Goal: Find specific page/section: Find specific page/section

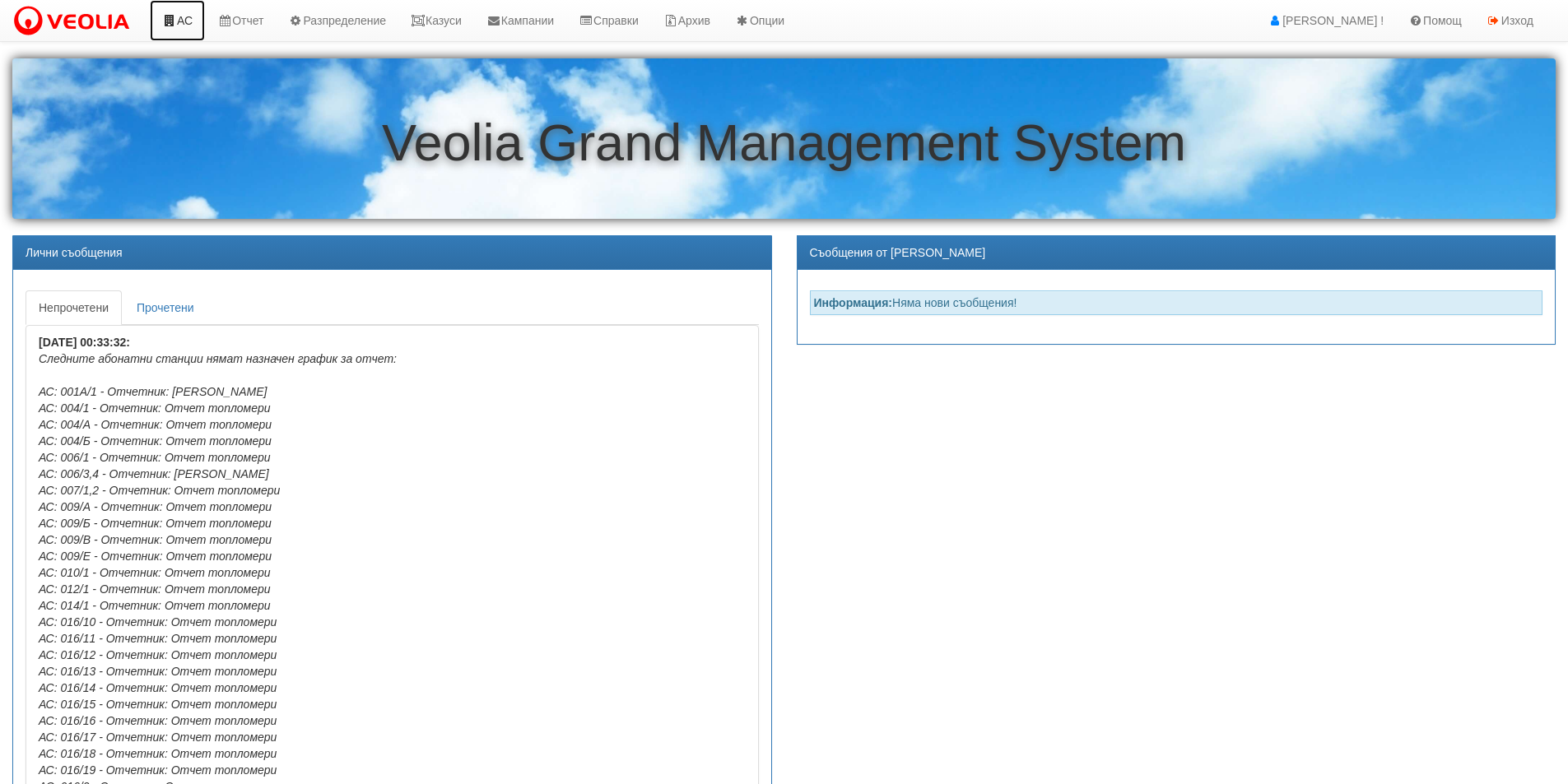
click at [190, 20] on link "АС" at bounding box center [177, 20] width 55 height 41
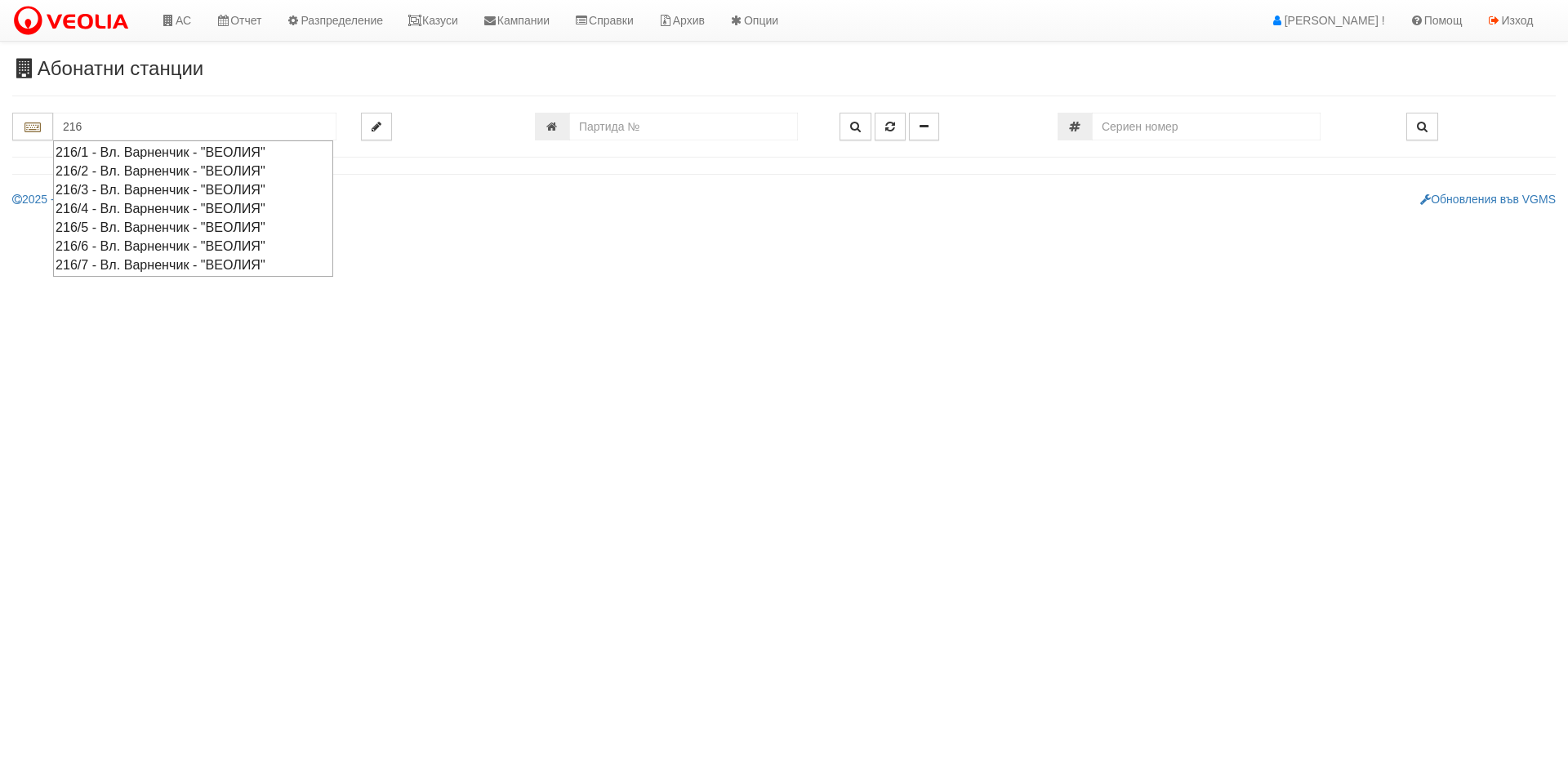
click at [73, 158] on div "216/1 - Вл. Варненчик - "ВЕОЛИЯ"" at bounding box center [193, 152] width 275 height 19
type input "216/1 - Вл. Варненчик - "ВЕОЛИЯ""
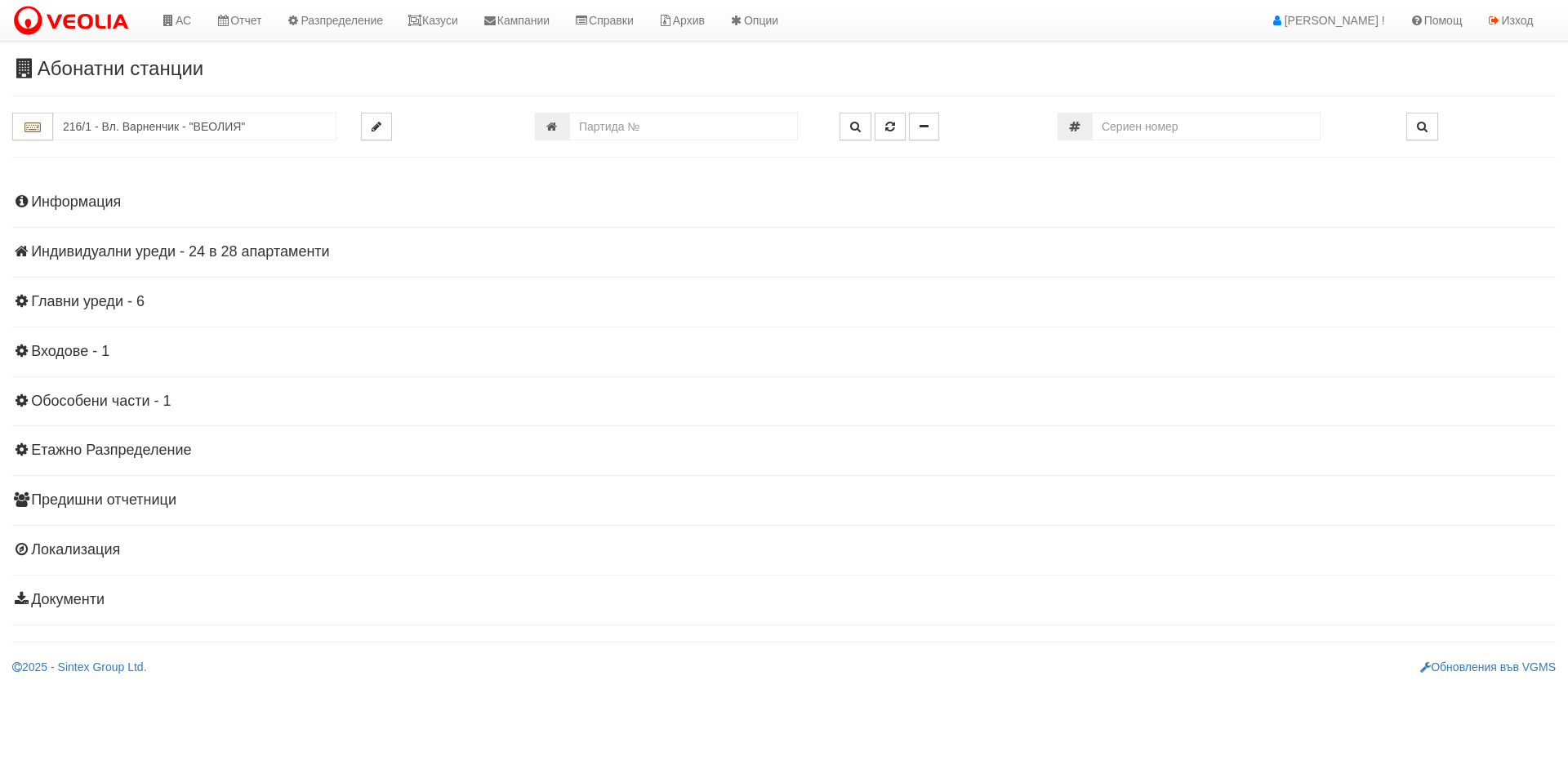
click at [97, 244] on h4 "Индивидуални уреди - 24 в 28 апартаменти" at bounding box center [784, 252] width 1544 height 17
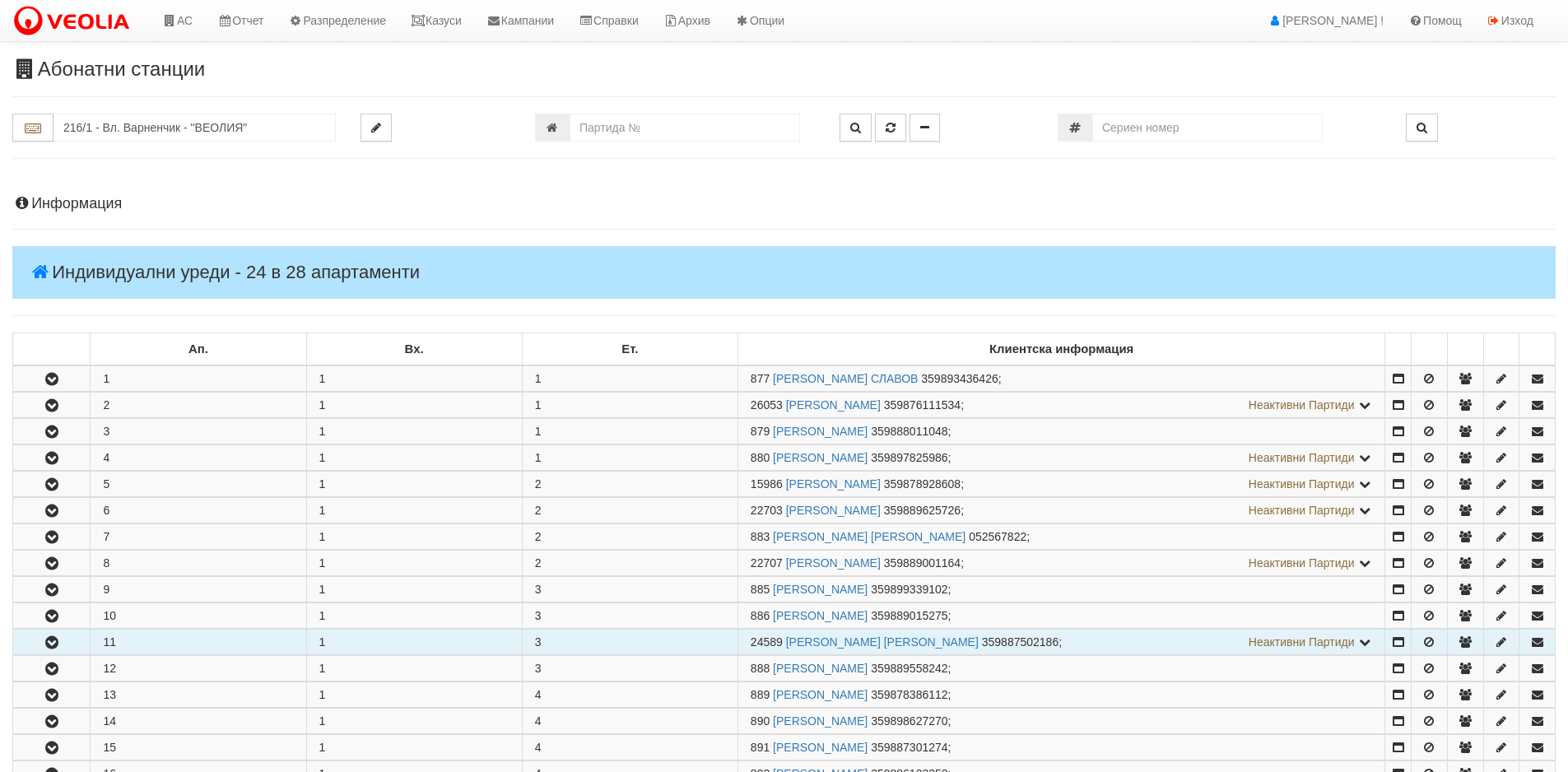
click at [47, 643] on icon "button" at bounding box center [52, 642] width 20 height 11
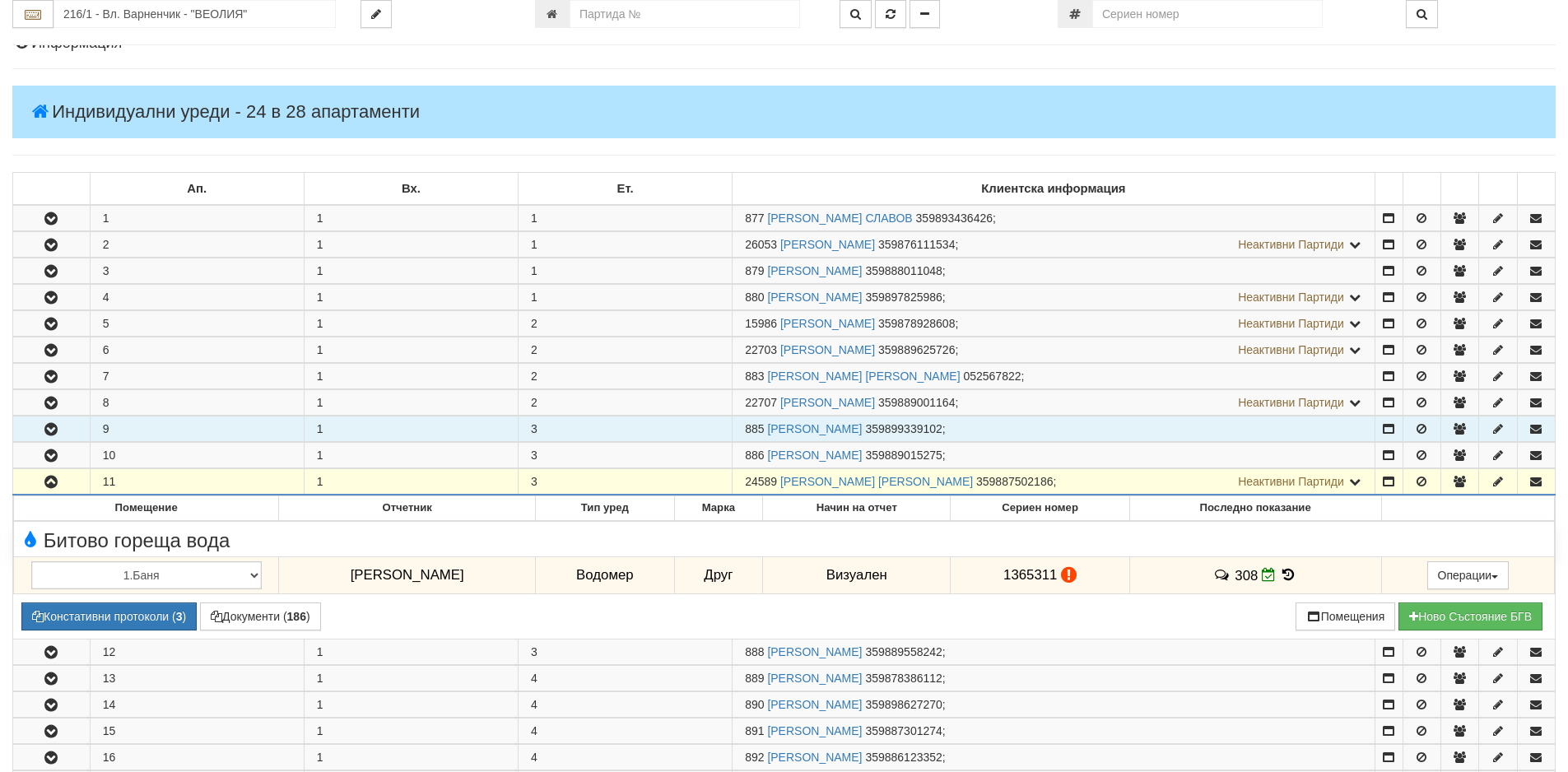
scroll to position [165, 0]
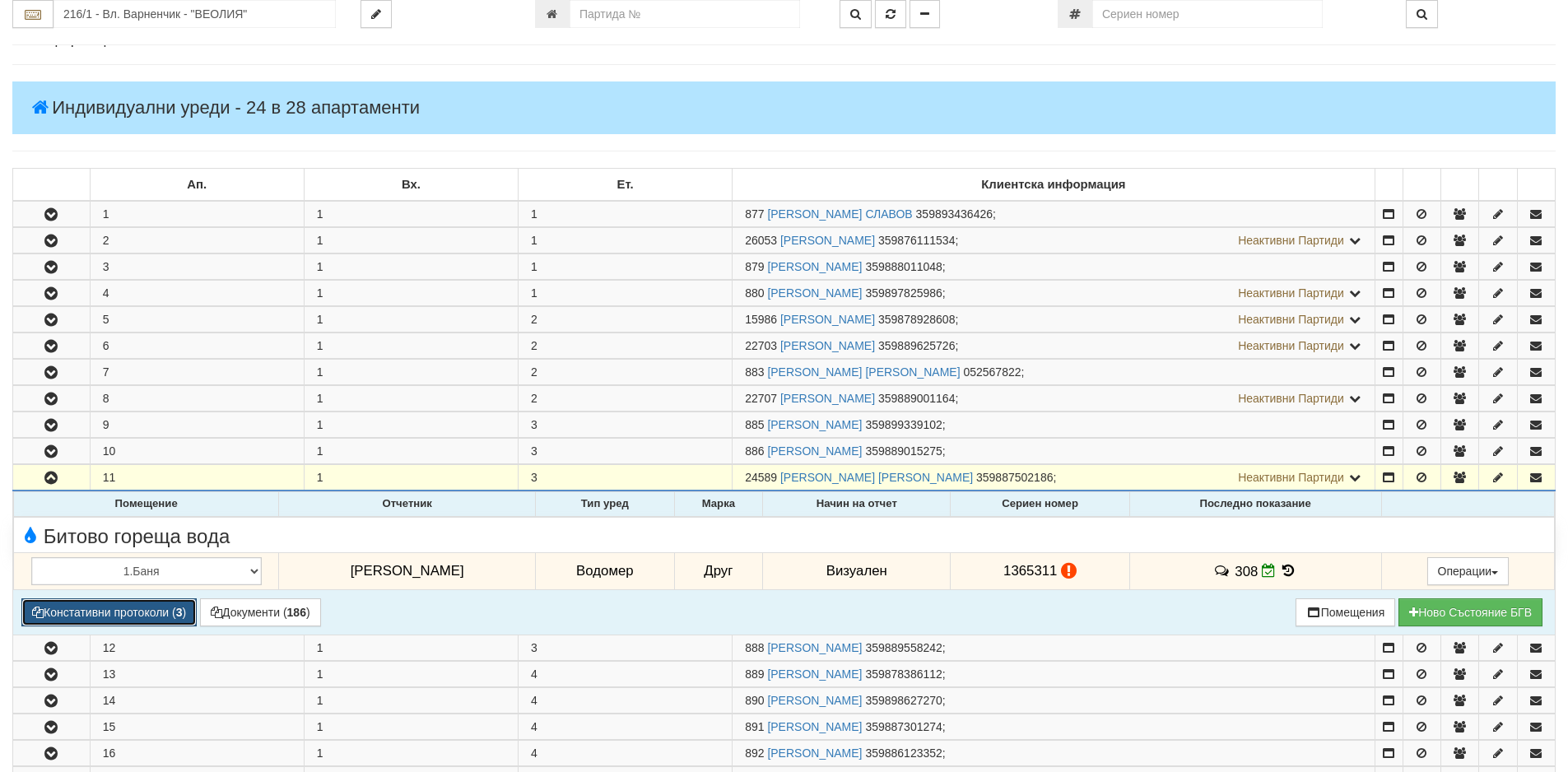
click at [92, 617] on button "Констативни протоколи ( 3 )" at bounding box center [109, 612] width 175 height 28
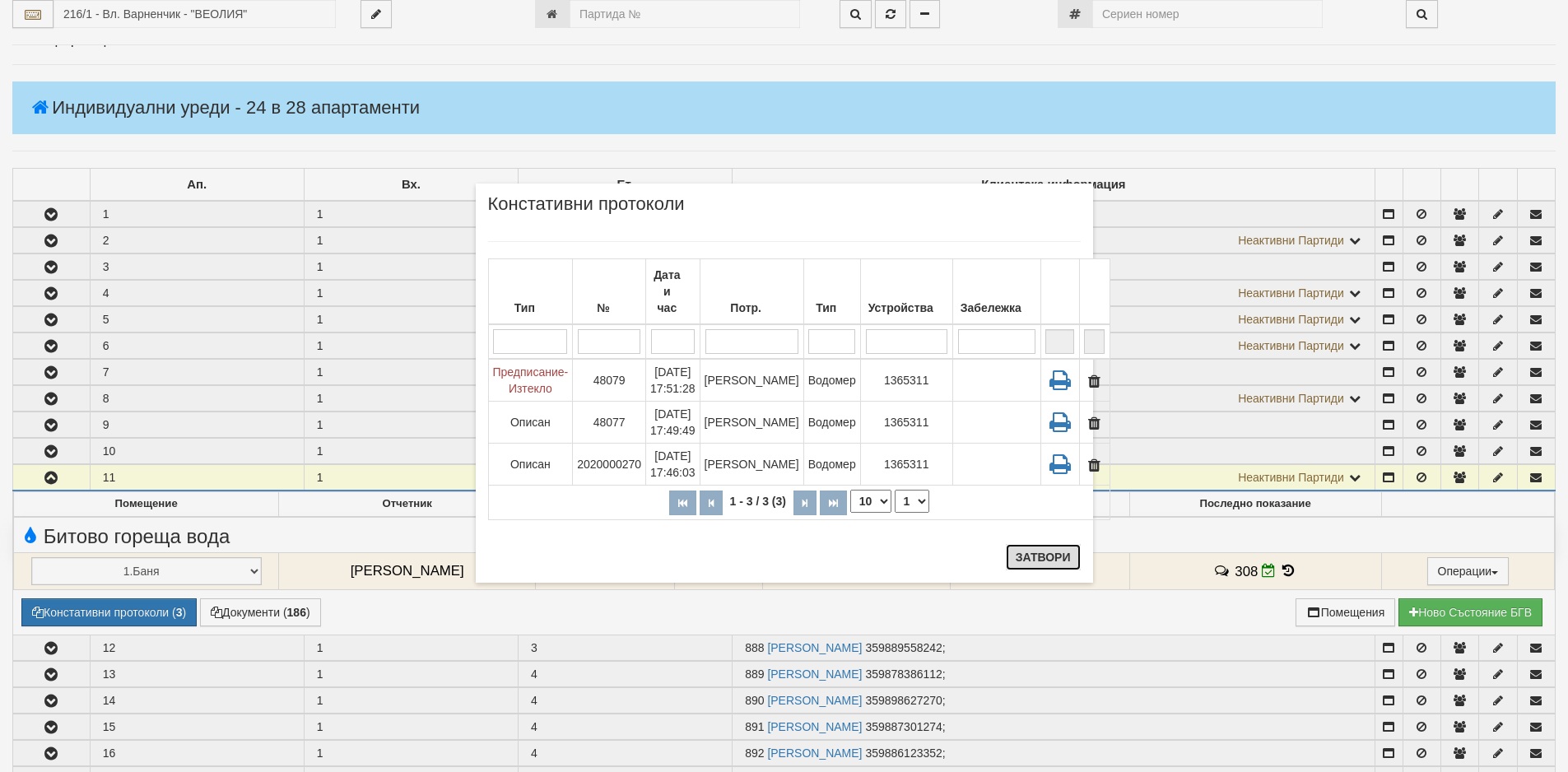
click at [1056, 558] on button "Затвори" at bounding box center [1042, 557] width 75 height 26
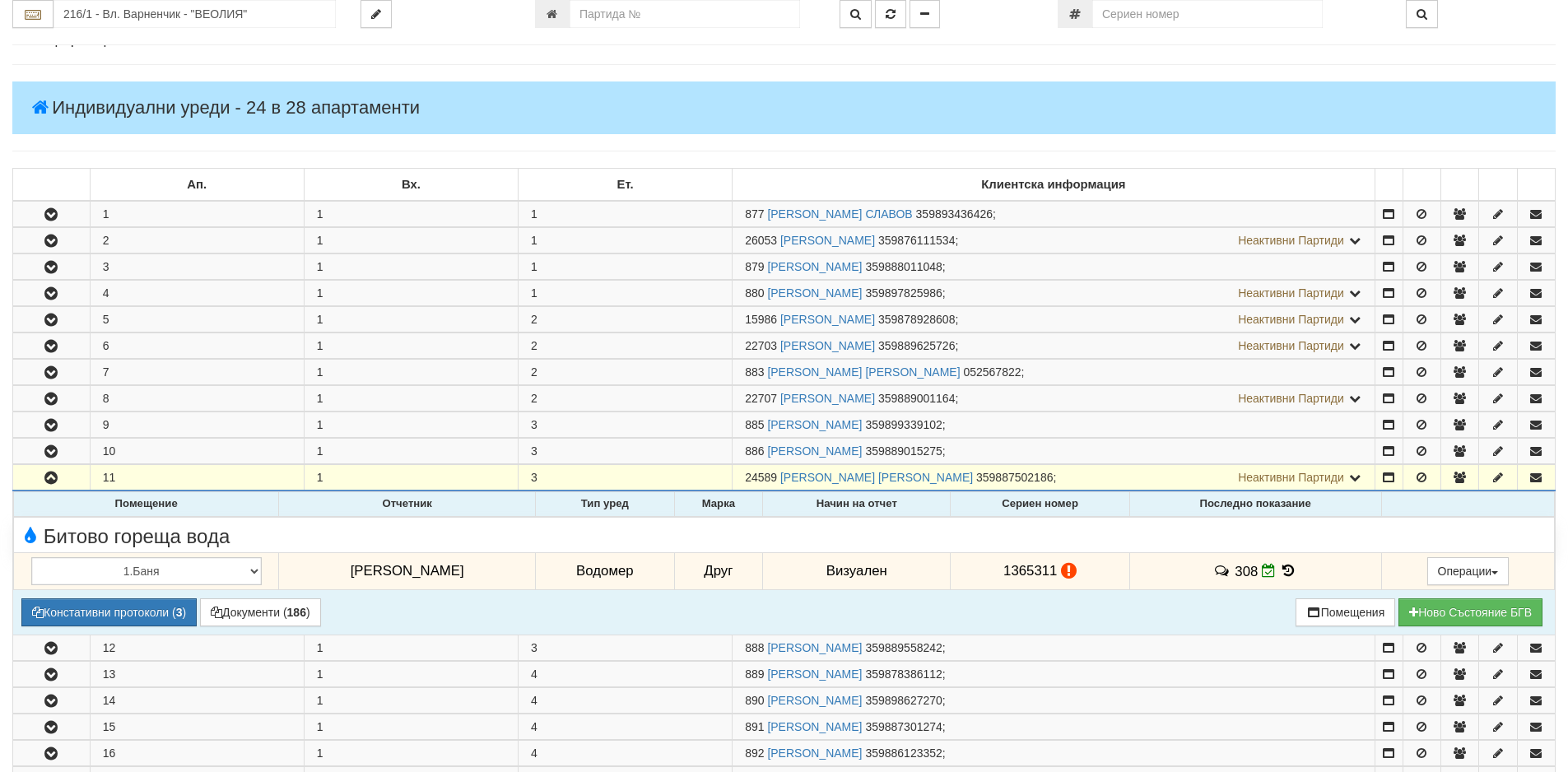
click at [1281, 575] on icon at bounding box center [1289, 571] width 18 height 14
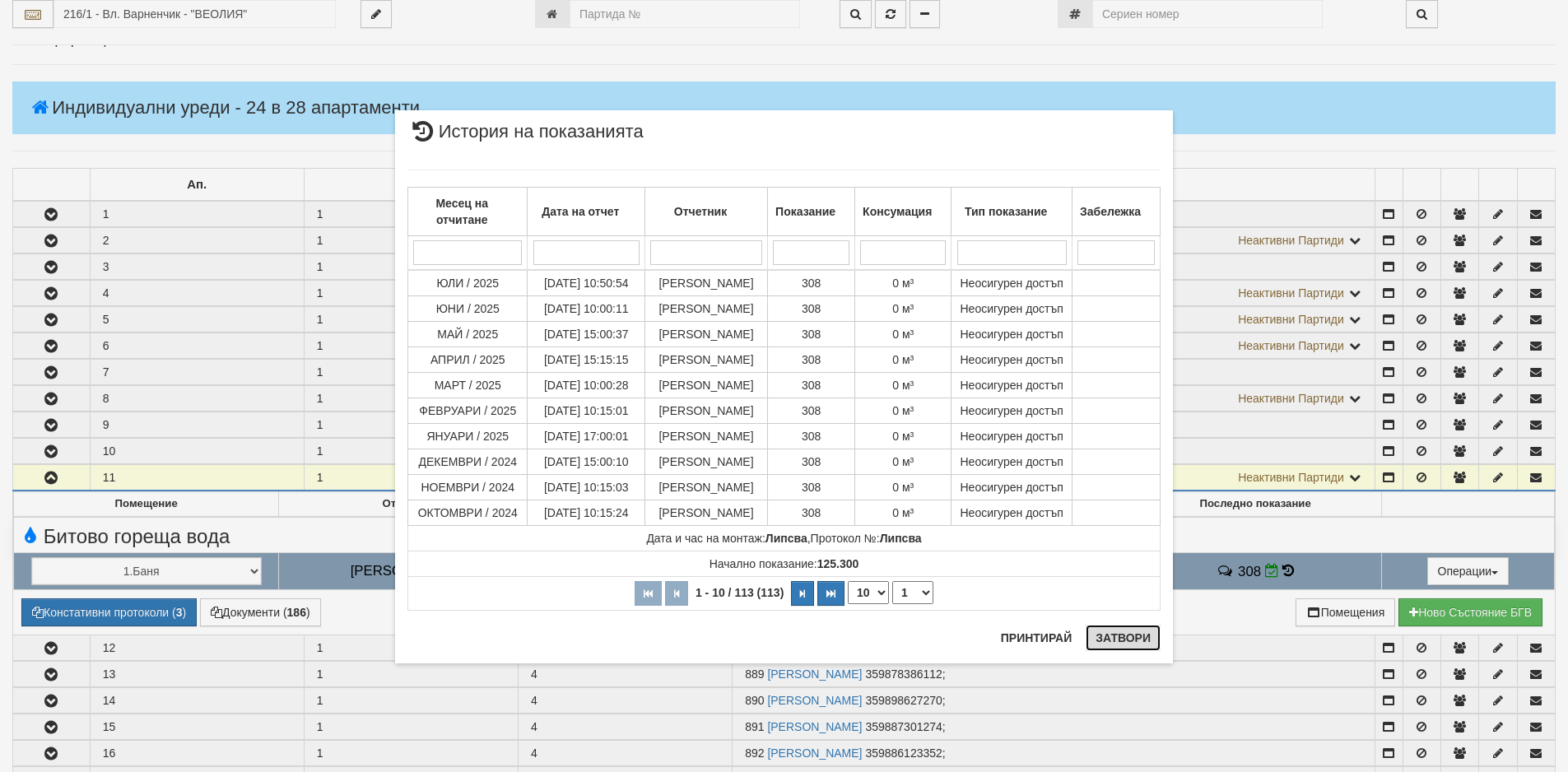
click at [1106, 638] on button "Затвори" at bounding box center [1122, 638] width 75 height 26
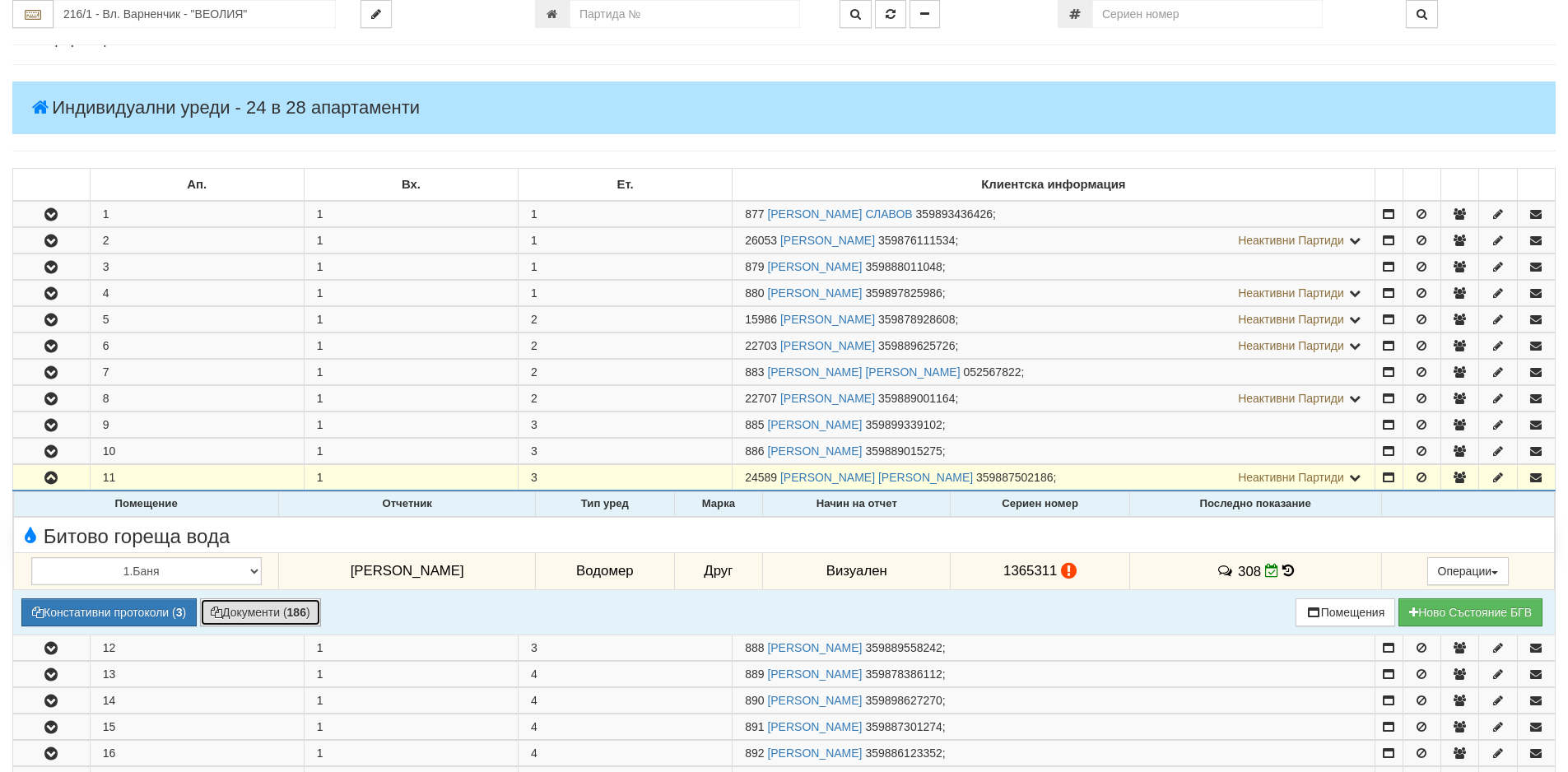
click at [257, 613] on button "Документи ( 186 )" at bounding box center [261, 612] width 121 height 28
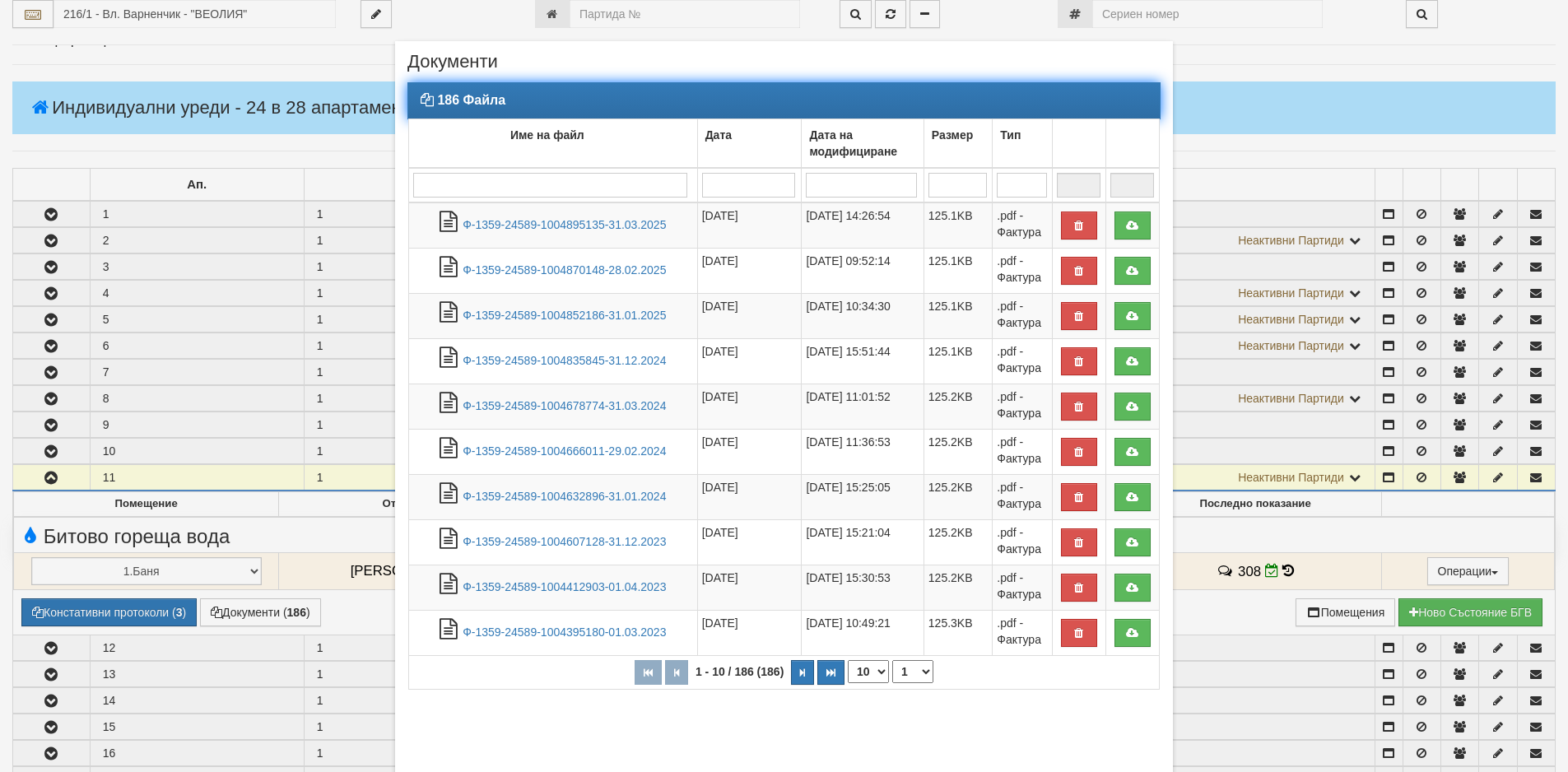
click at [881, 672] on select "10 20 30 40" at bounding box center [868, 671] width 41 height 23
select select "40"
click at [848, 683] on select "10 20 30 40" at bounding box center [868, 671] width 41 height 23
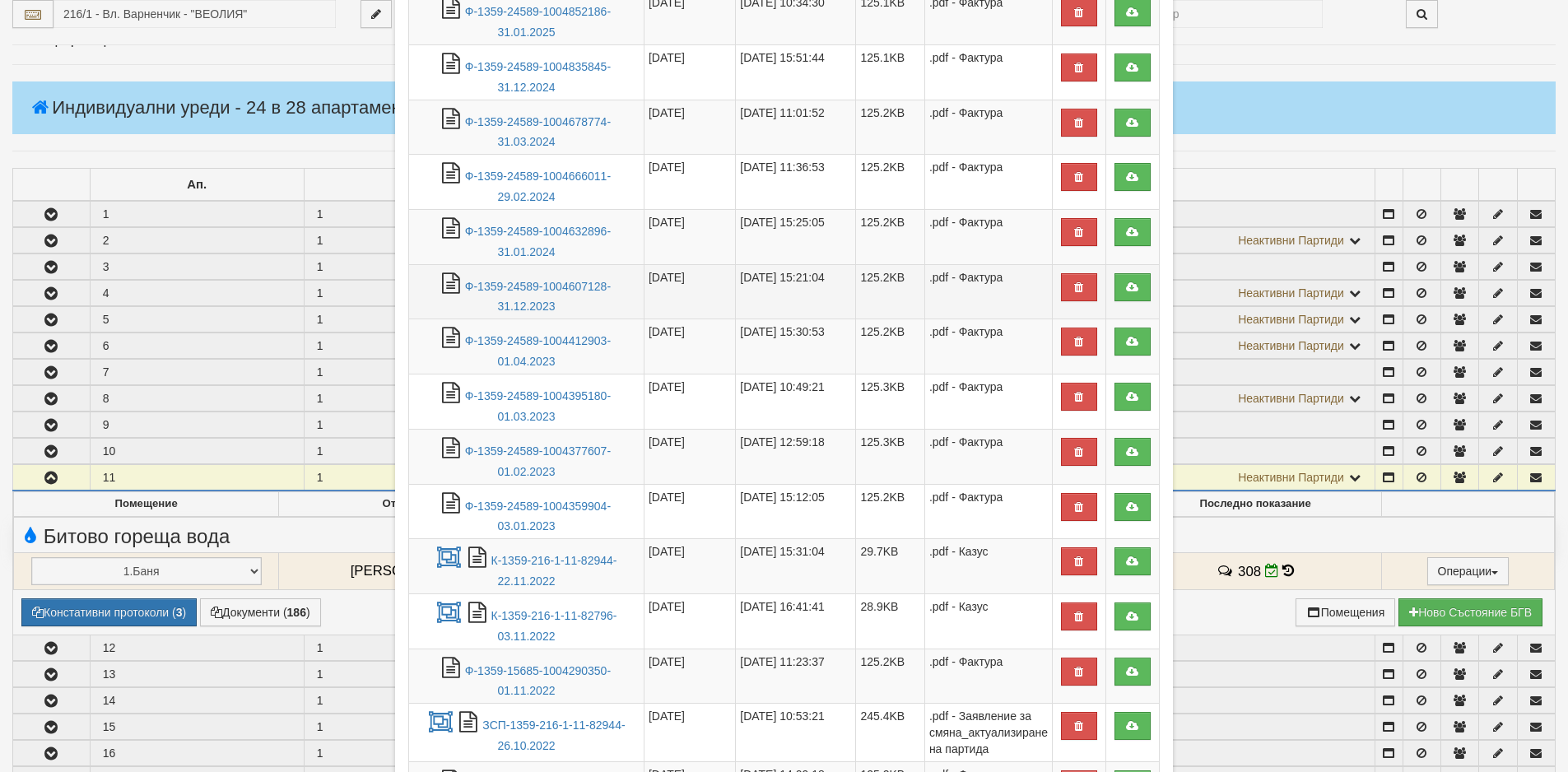
scroll to position [494, 0]
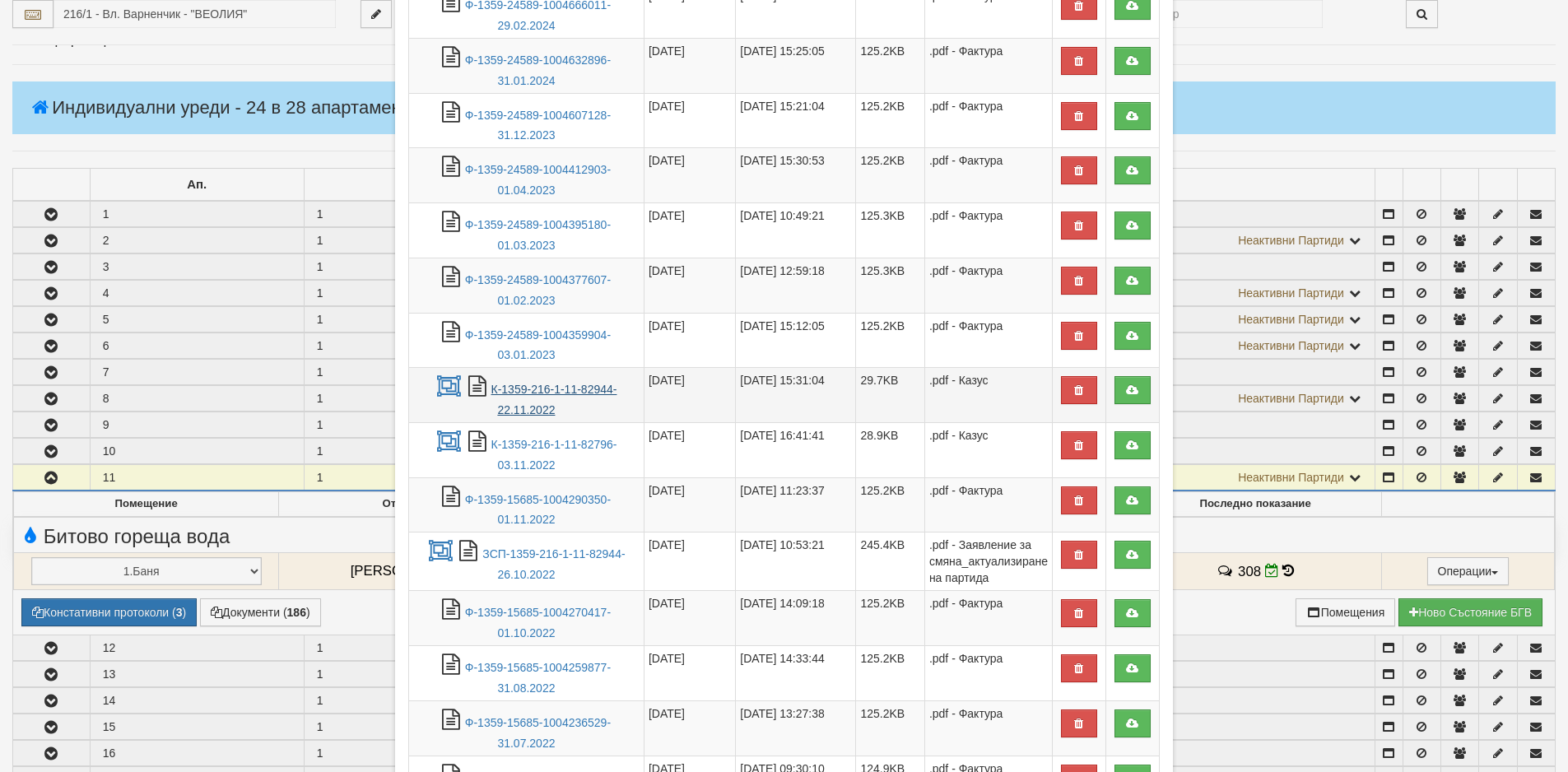
click at [522, 390] on link "К-1359-216-1-11-82944-22.11.2022" at bounding box center [555, 399] width 126 height 33
click at [82, 615] on div "× Документи 186 Файла Име на файл Дата Дата на модифициране Размер Тип 1 - 40 /…" at bounding box center [784, 386] width 1568 height 772
click at [100, 611] on div "× Документи 186 Файла Име на файл Дата Дата на модифициране Размер Тип 1 - 40 /…" at bounding box center [784, 386] width 1568 height 772
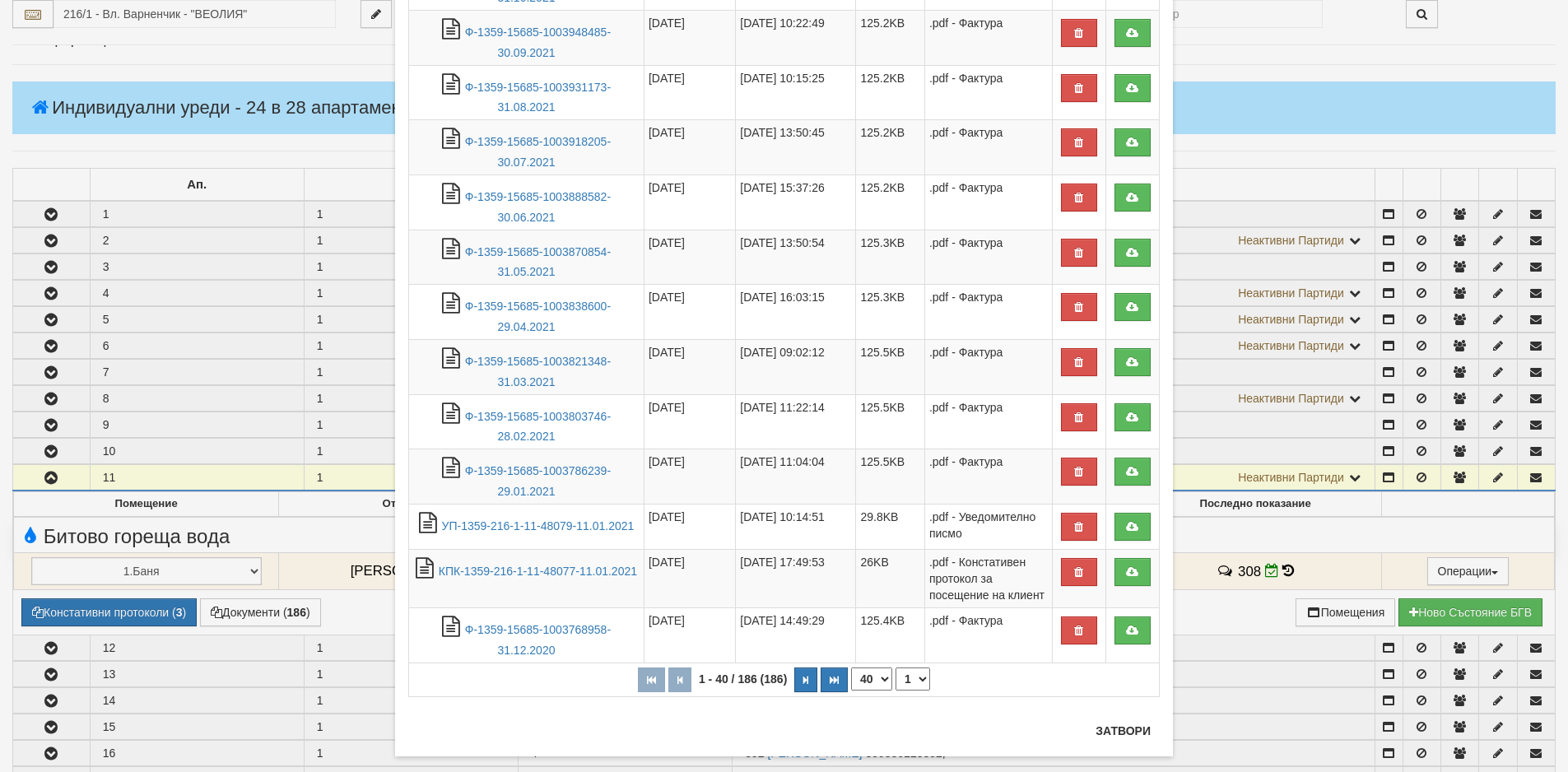
scroll to position [1759, 0]
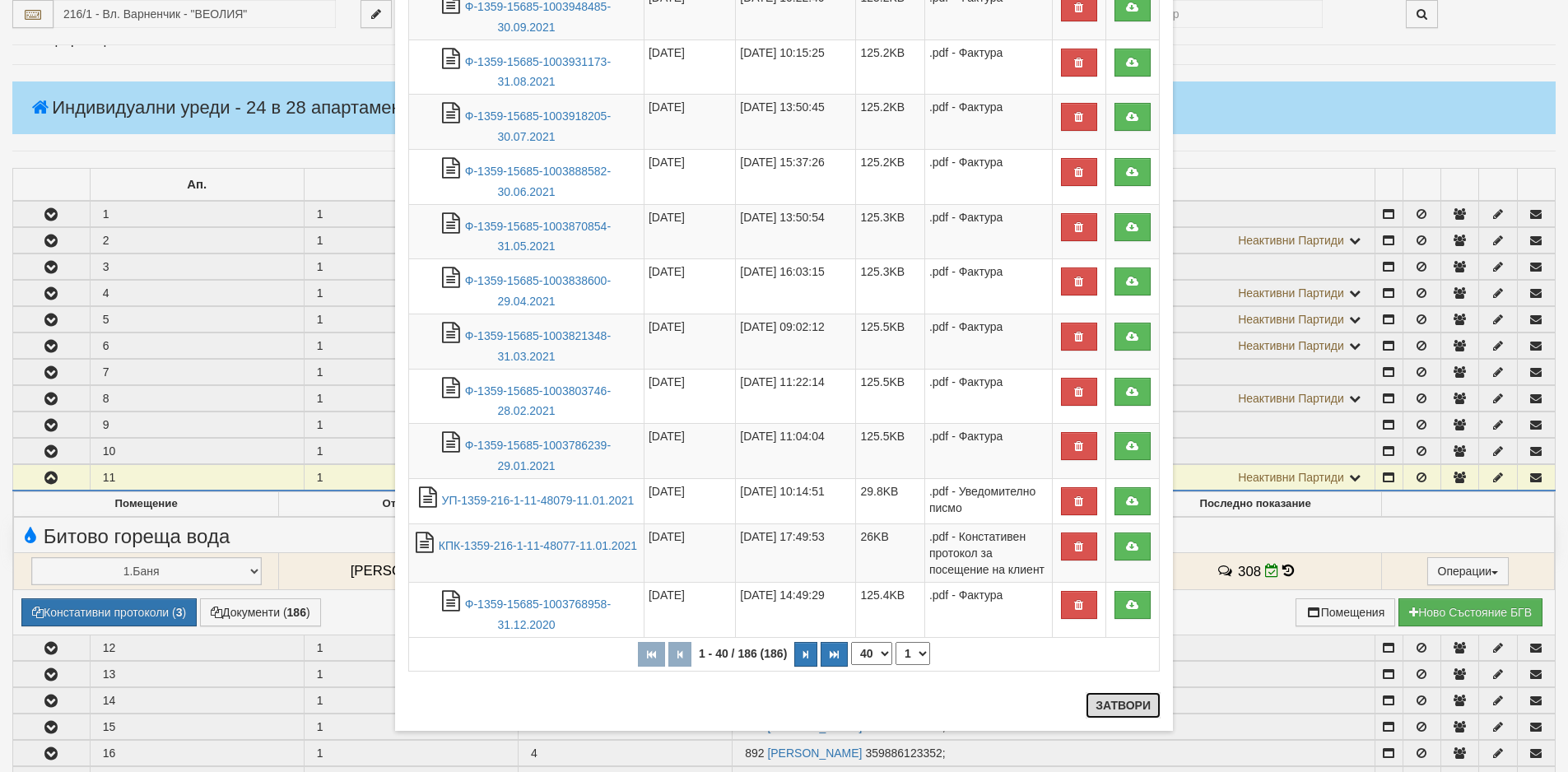
click at [1099, 705] on button "Затвори" at bounding box center [1122, 705] width 75 height 26
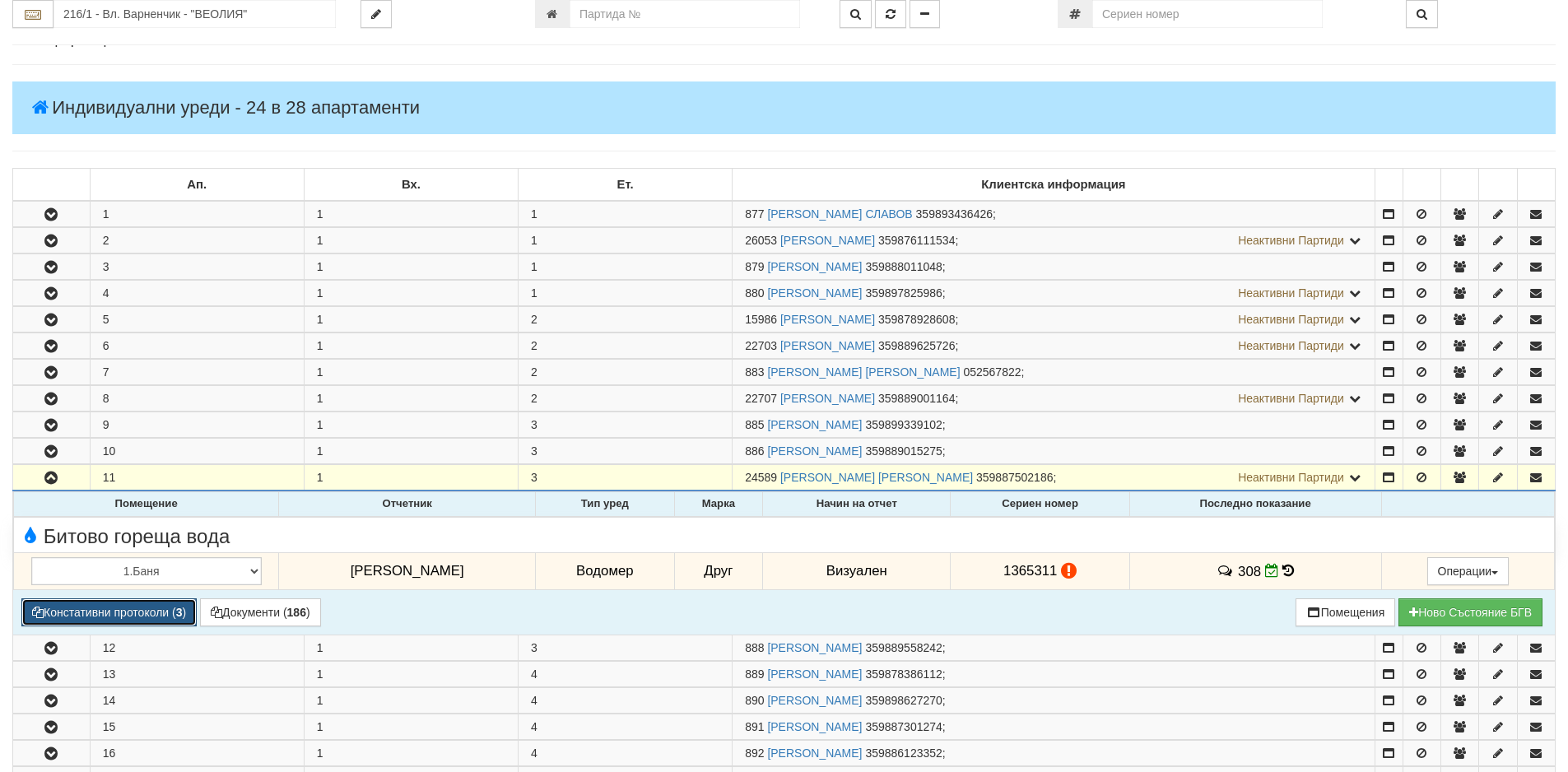
click at [95, 610] on button "Констативни протоколи ( 3 )" at bounding box center [109, 612] width 175 height 28
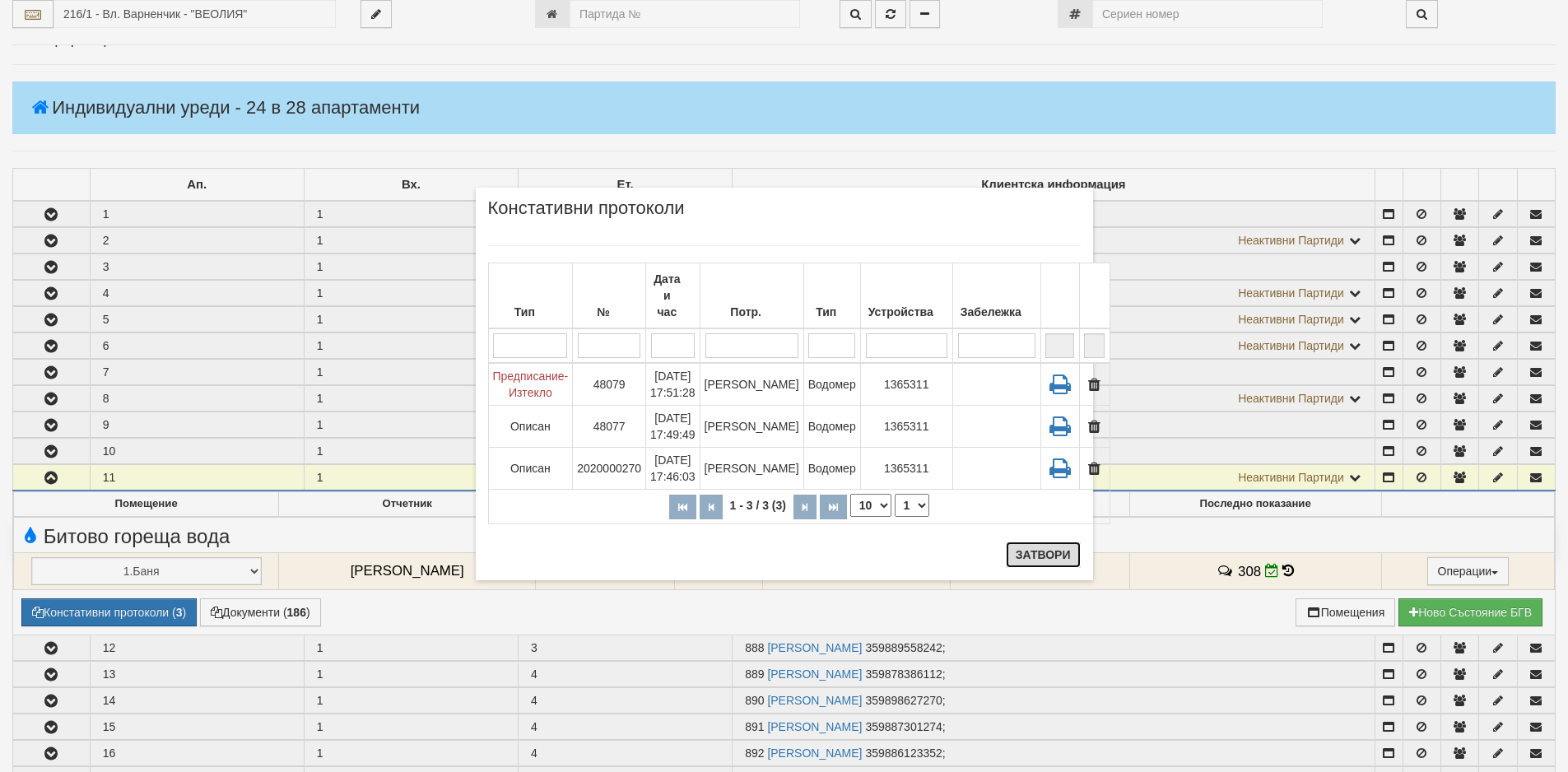
click at [1052, 556] on button "Затвори" at bounding box center [1042, 554] width 75 height 26
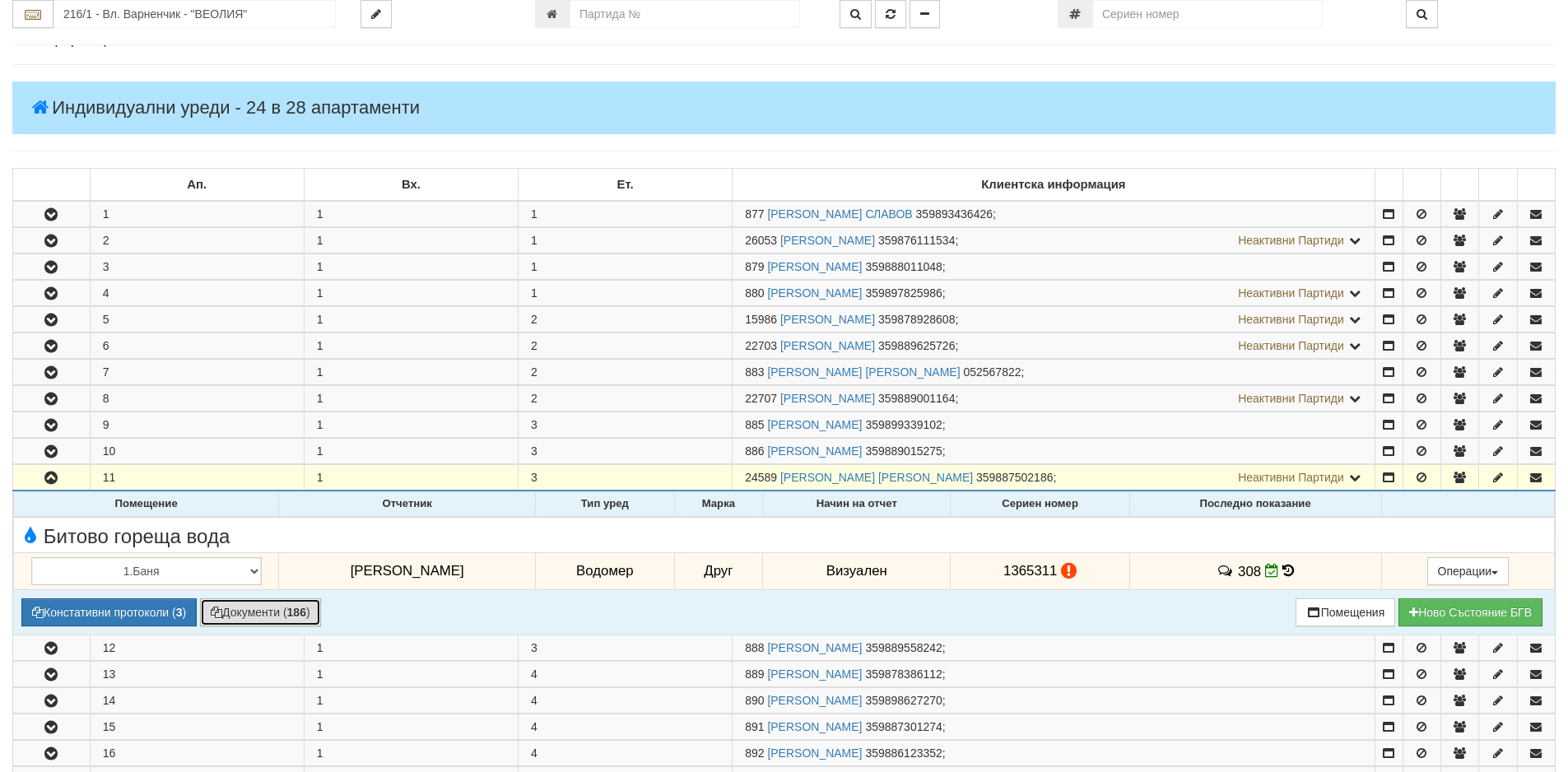
click at [255, 618] on button "Документи ( 186 )" at bounding box center [261, 612] width 121 height 28
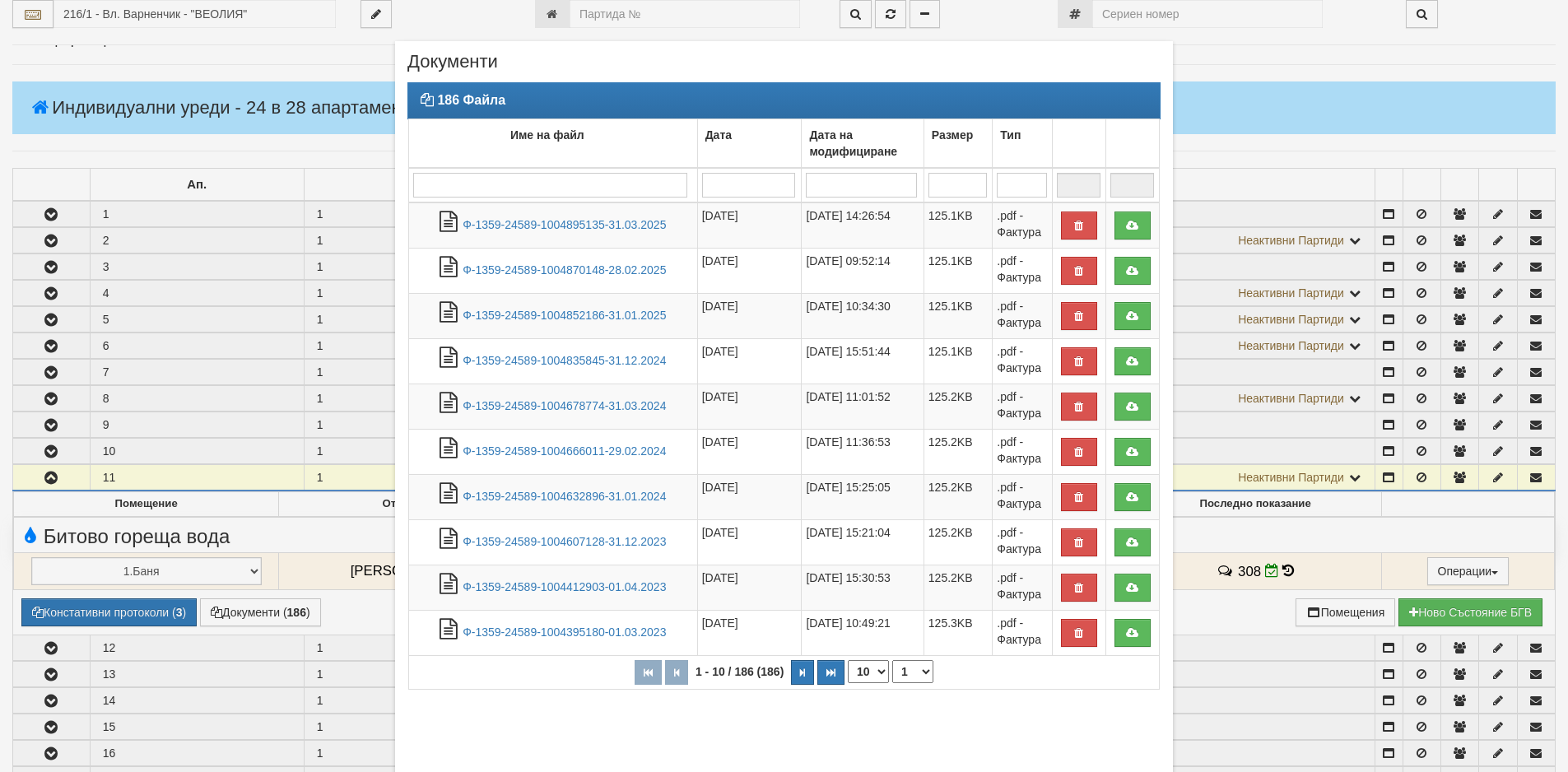
scroll to position [89, 0]
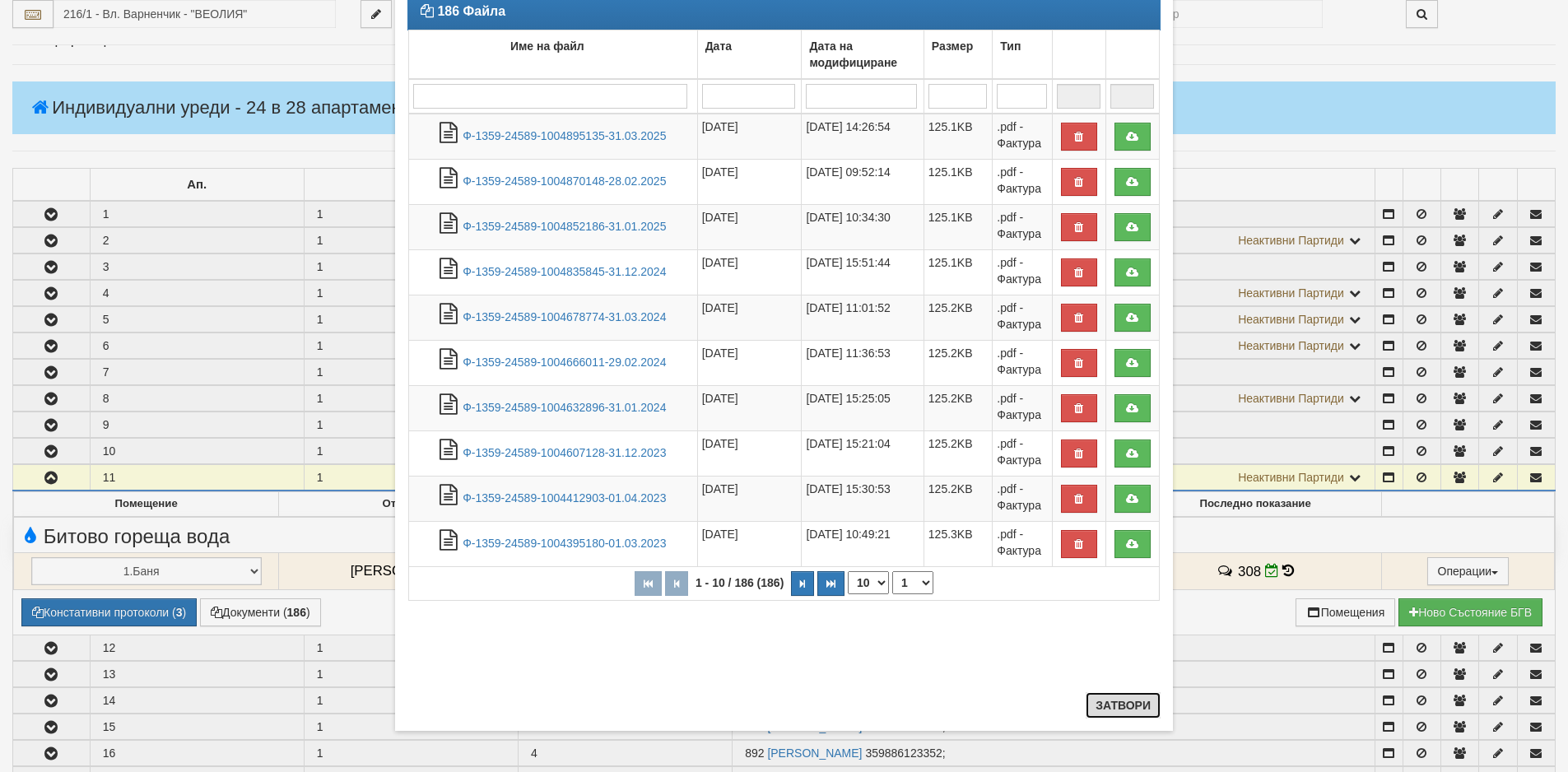
click at [1092, 705] on button "Затвори" at bounding box center [1122, 705] width 75 height 26
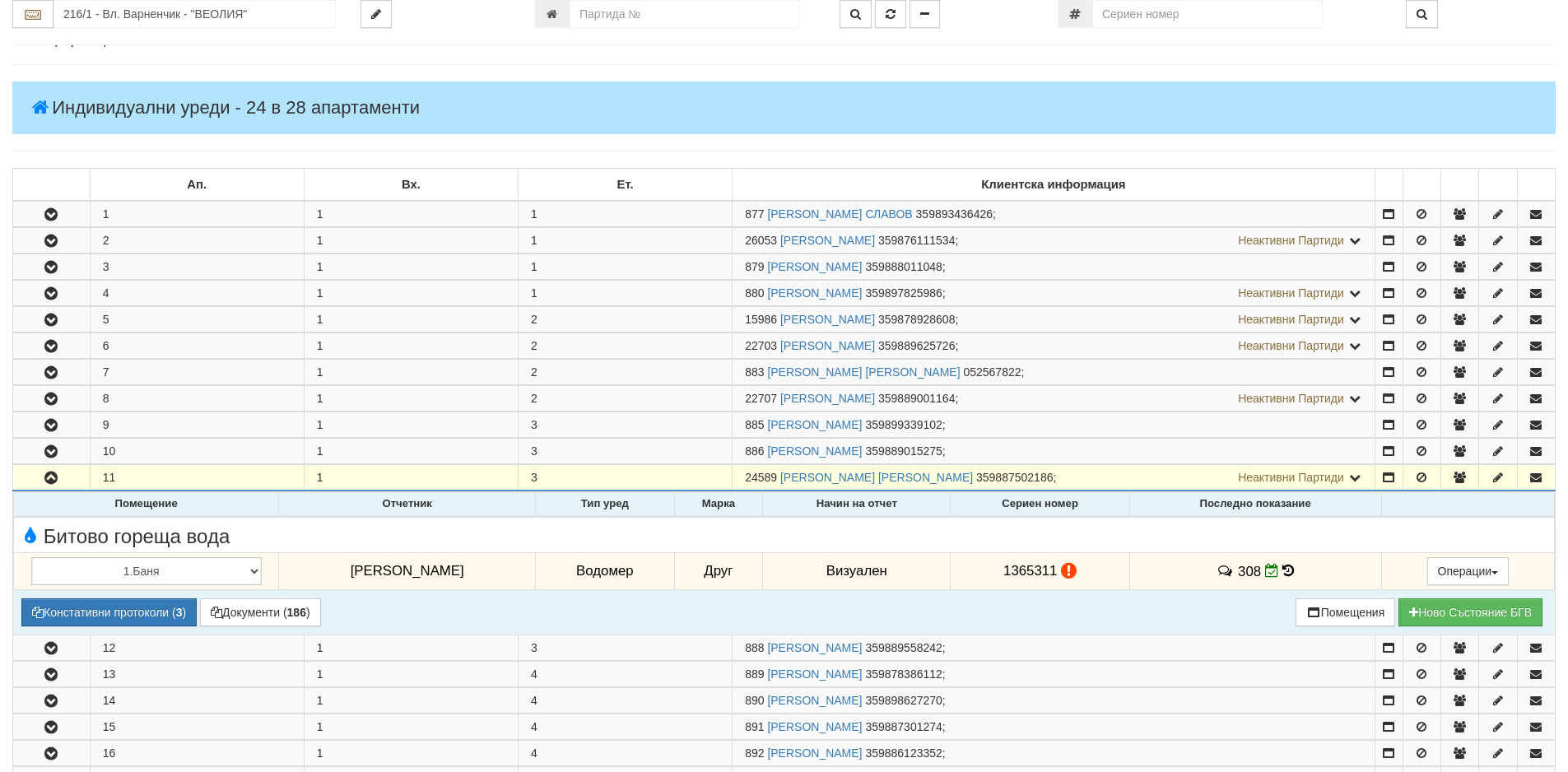
click at [1283, 570] on icon at bounding box center [1288, 571] width 11 height 14
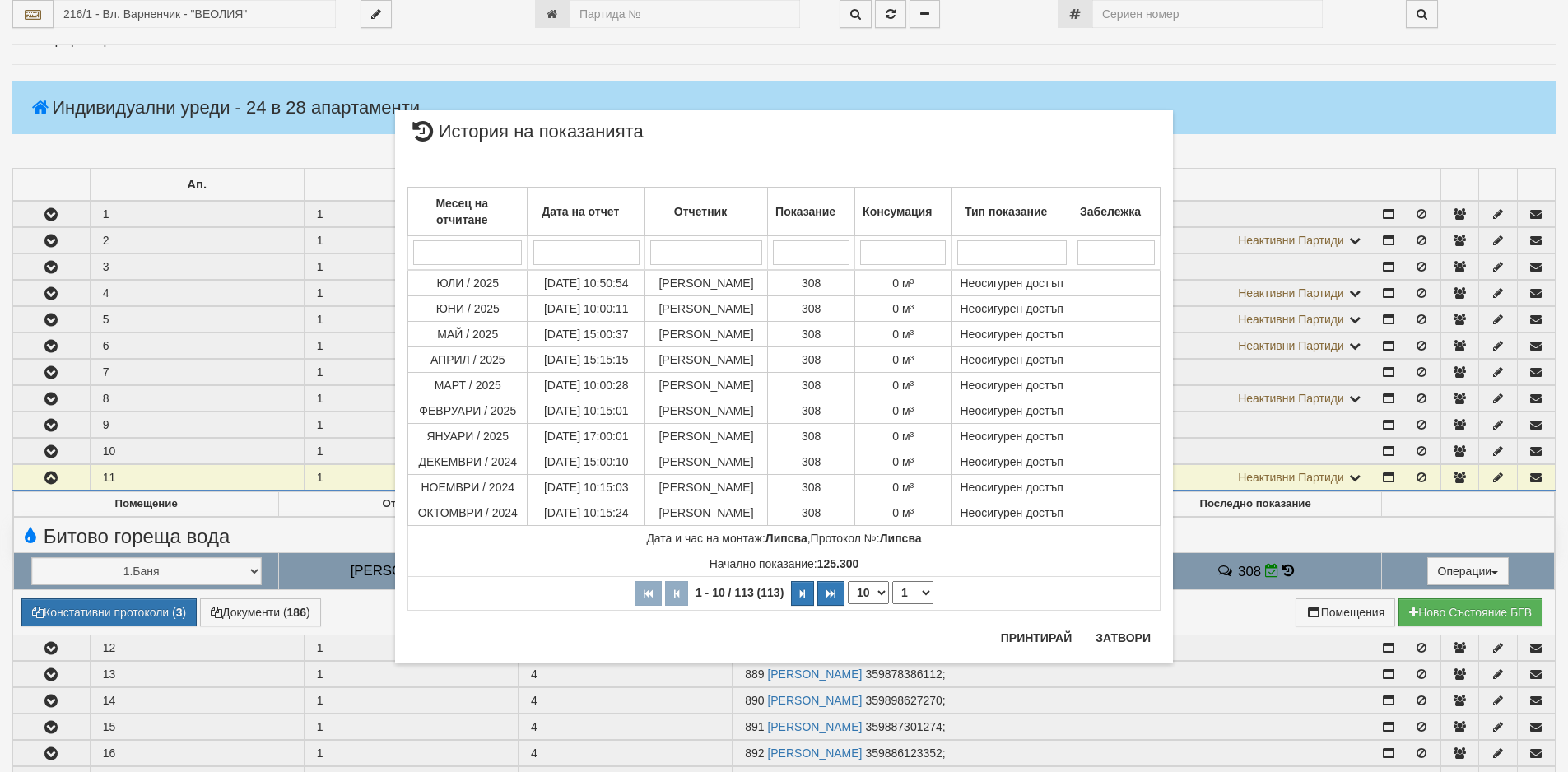
click at [884, 594] on select "10 20 30 40" at bounding box center [868, 592] width 41 height 23
select select "40"
click at [848, 604] on select "10 20 30 40" at bounding box center [868, 592] width 41 height 23
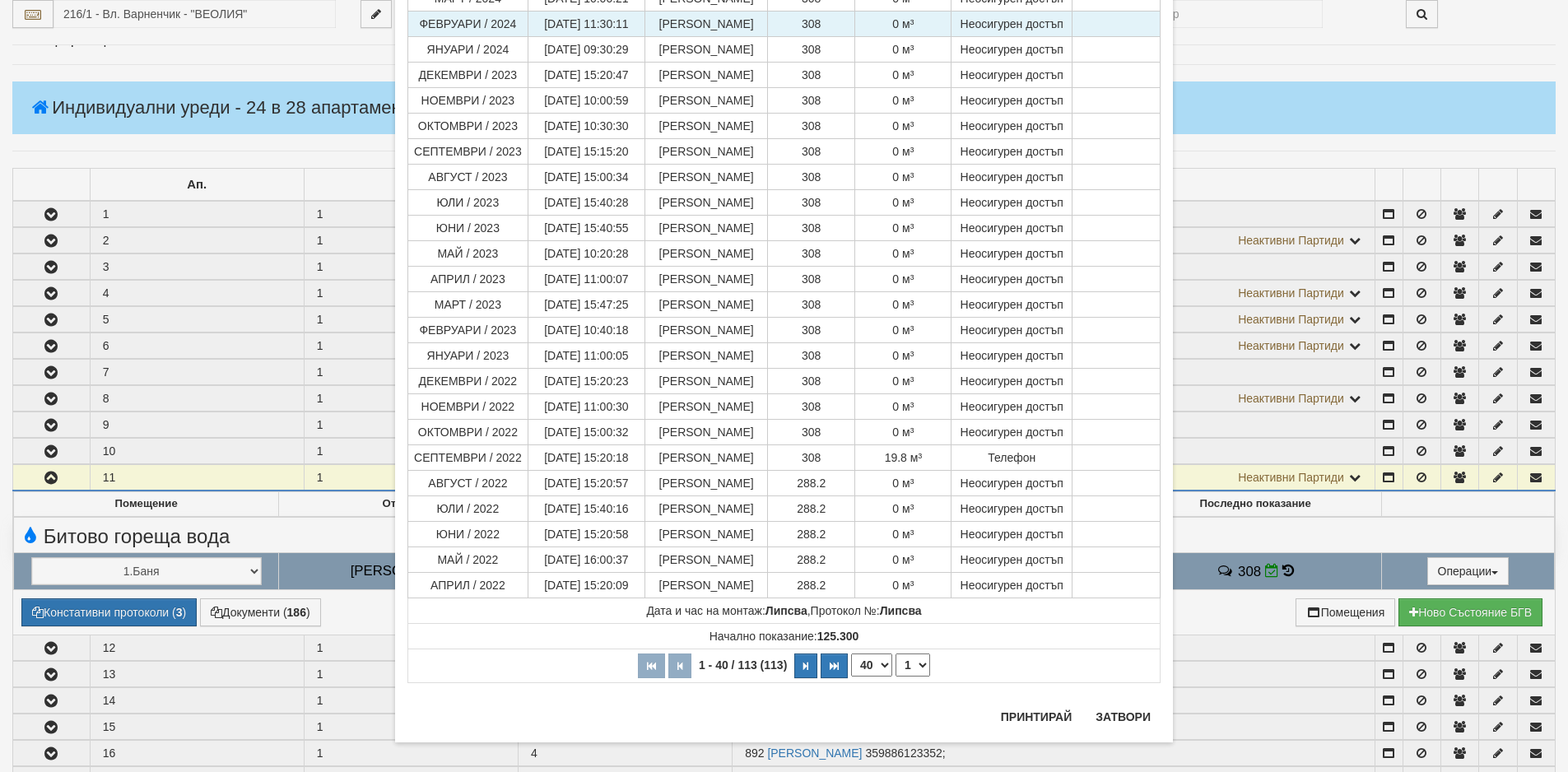
scroll to position [635, 0]
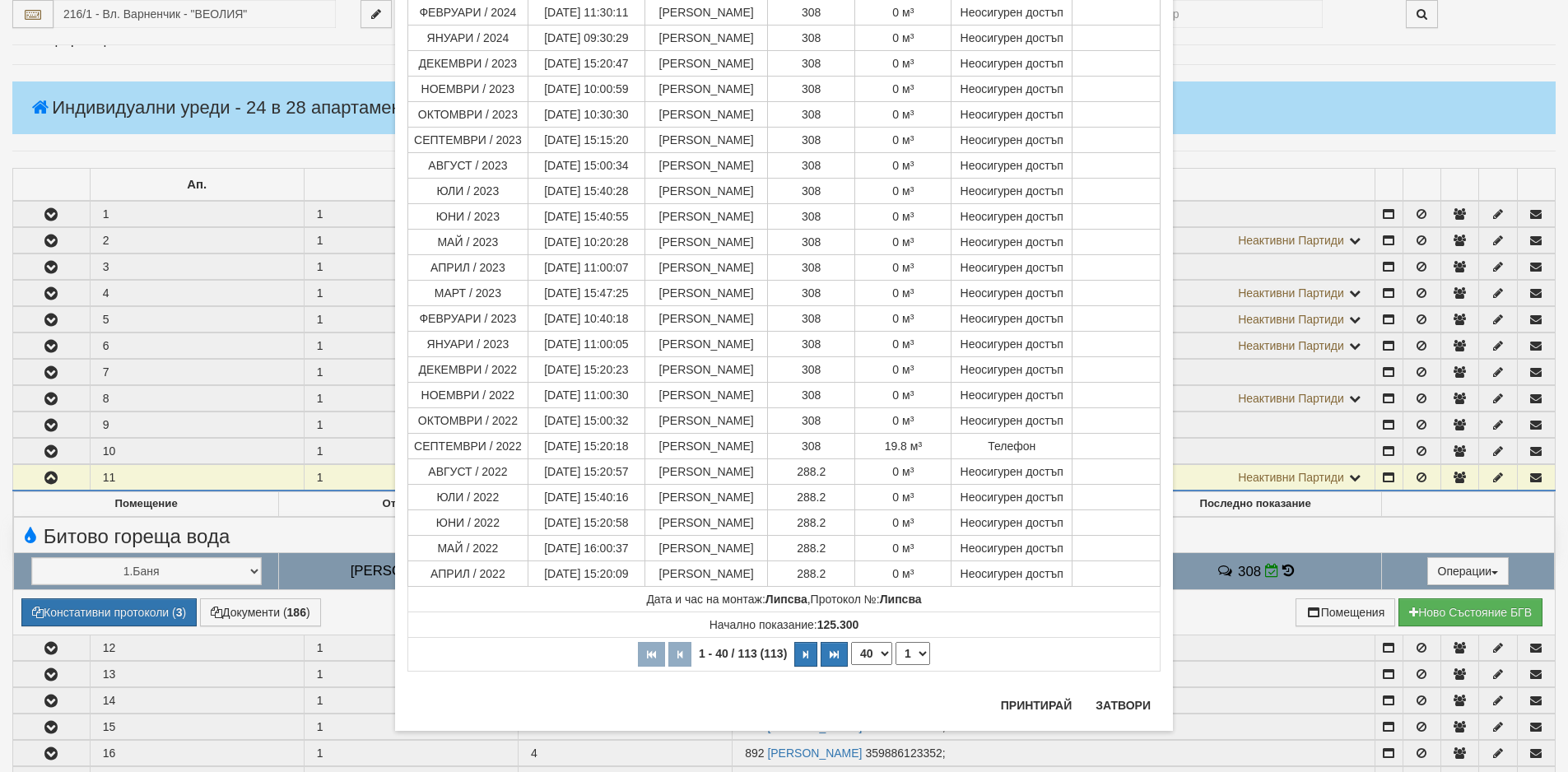
click at [911, 656] on select "1 2 3" at bounding box center [913, 654] width 34 height 23
click at [896, 665] on select "1 2 3" at bounding box center [913, 654] width 34 height 23
select select "2"
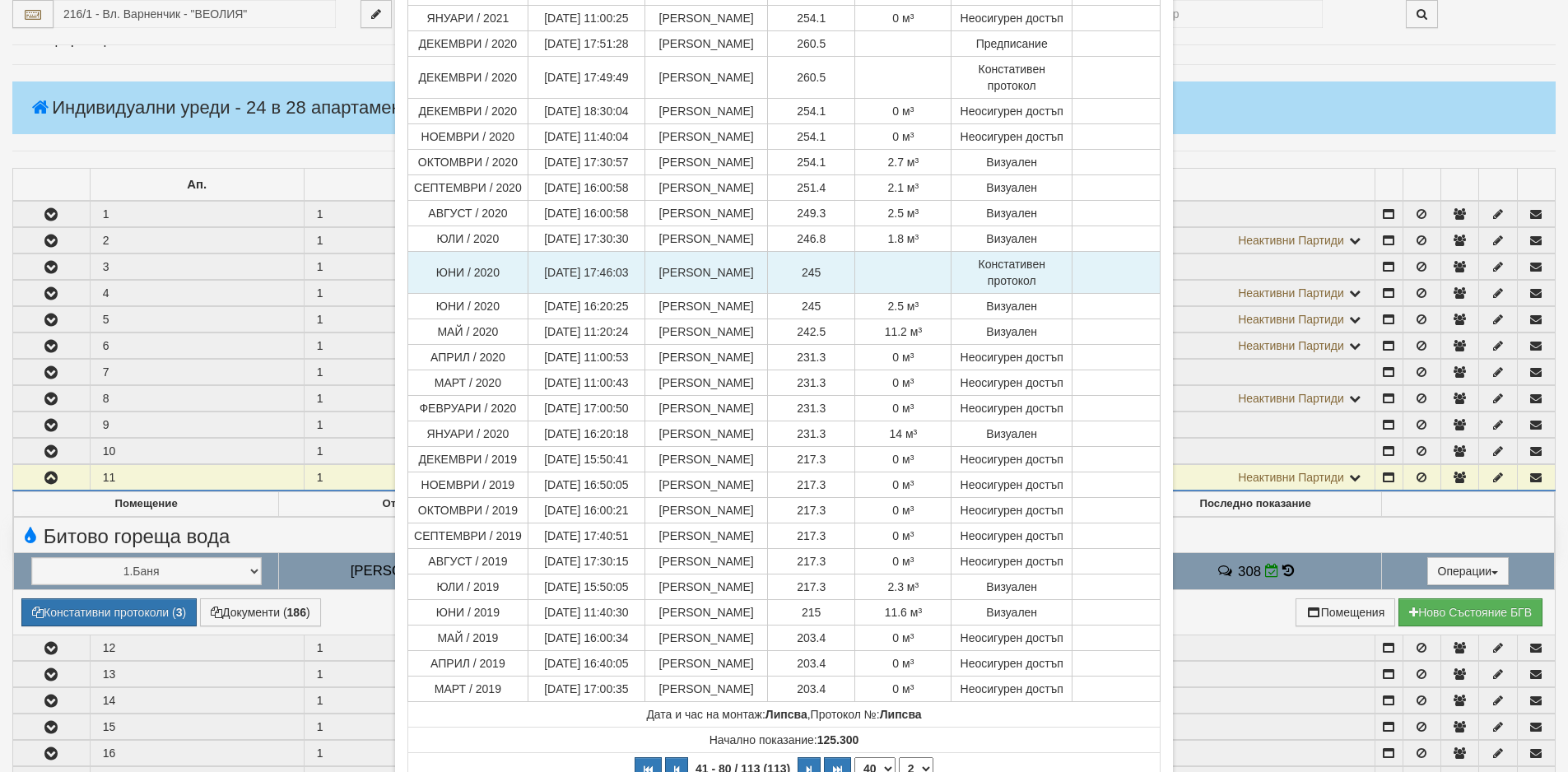
scroll to position [668, 0]
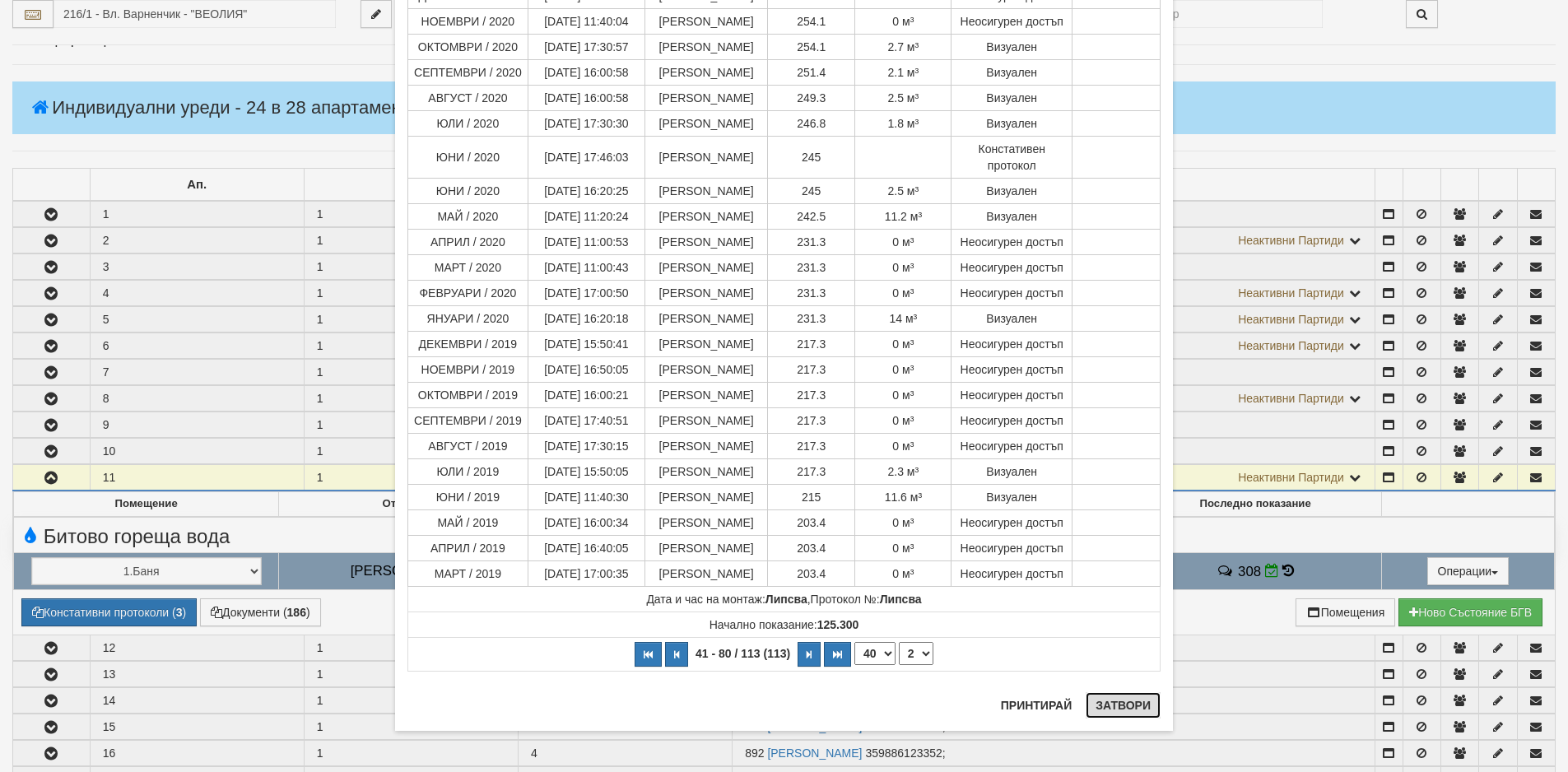
click at [1108, 706] on button "Затвори" at bounding box center [1122, 705] width 75 height 26
